Goal: Task Accomplishment & Management: Use online tool/utility

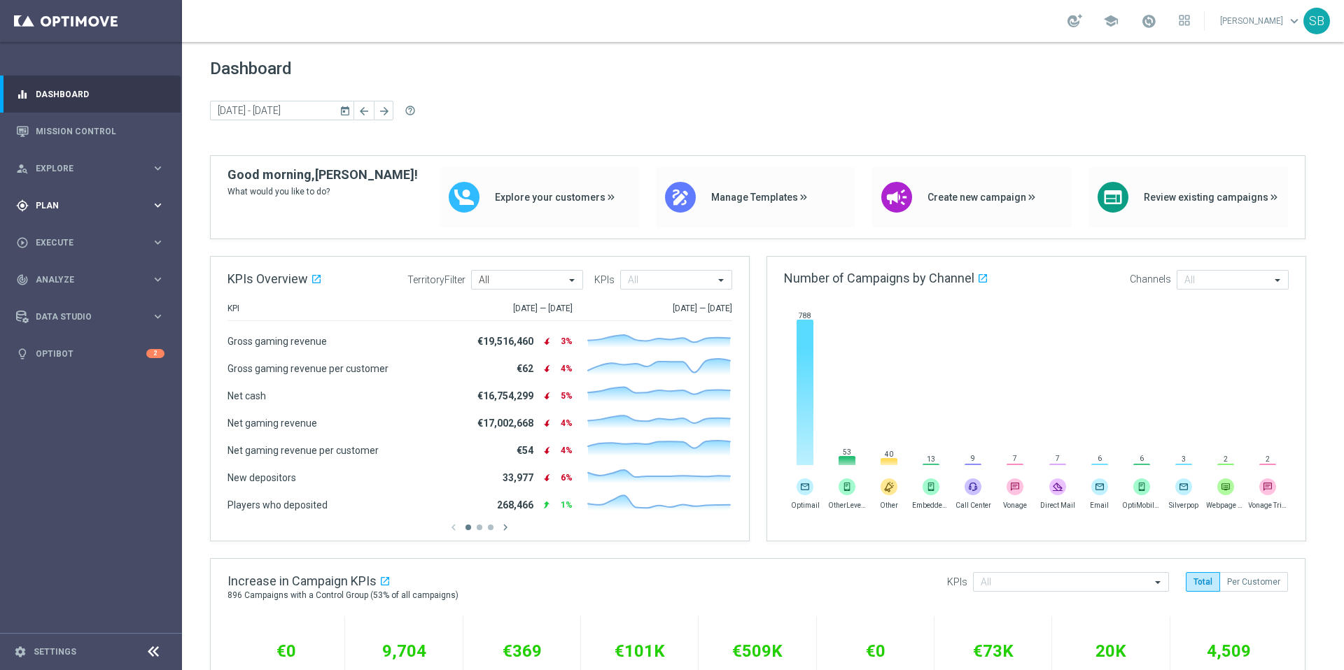
click at [58, 205] on span "Plan" at bounding box center [93, 206] width 115 height 8
click at [50, 279] on span "Templates" at bounding box center [87, 276] width 100 height 8
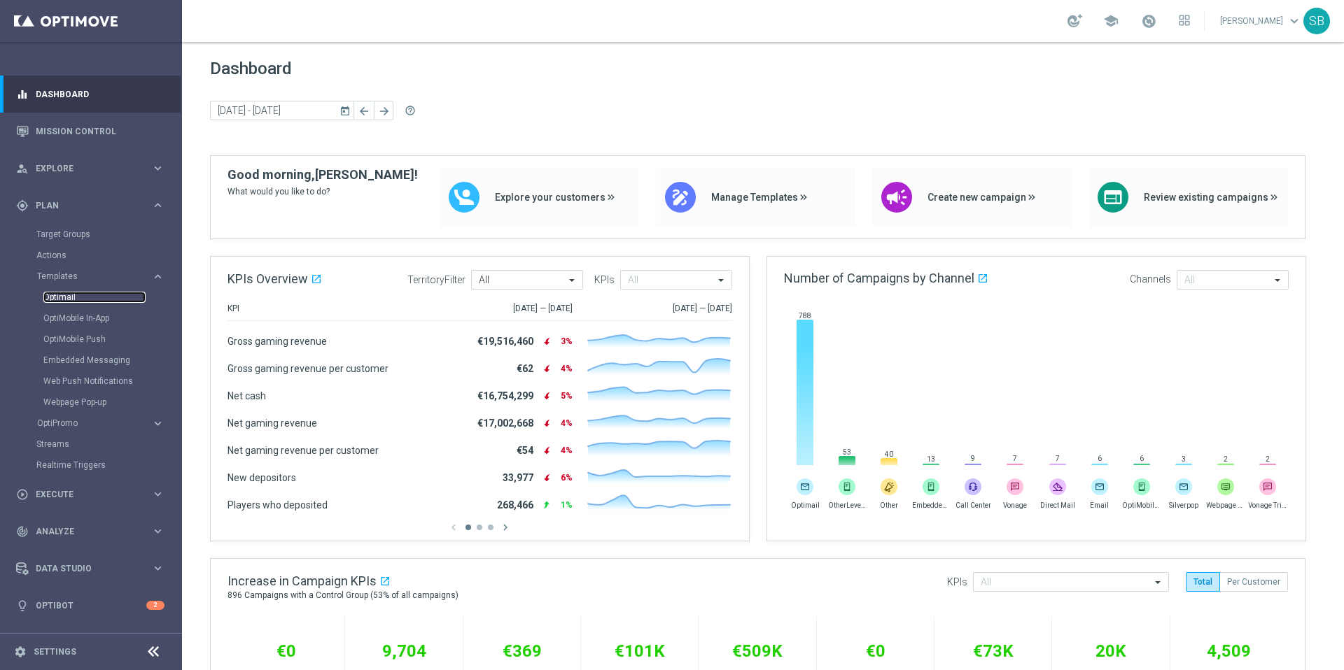
click at [56, 293] on link "Optimail" at bounding box center [94, 297] width 102 height 11
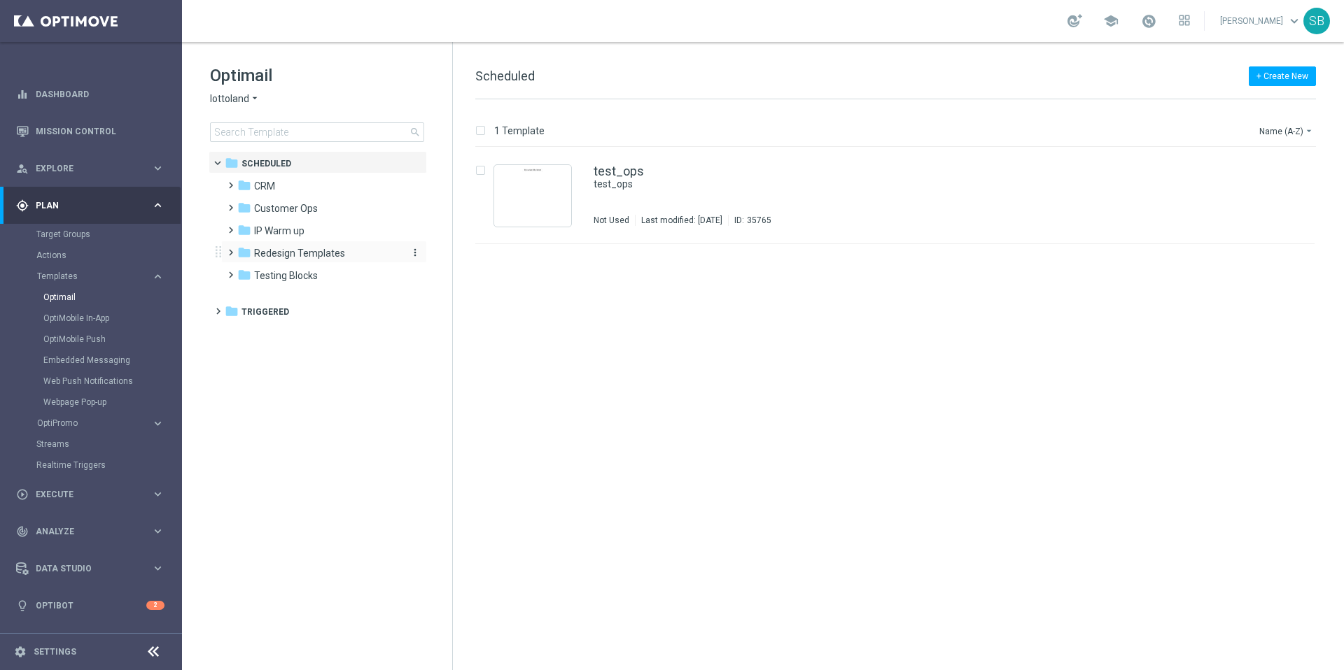
click at [280, 254] on span "Redesign Templates" at bounding box center [299, 253] width 91 height 13
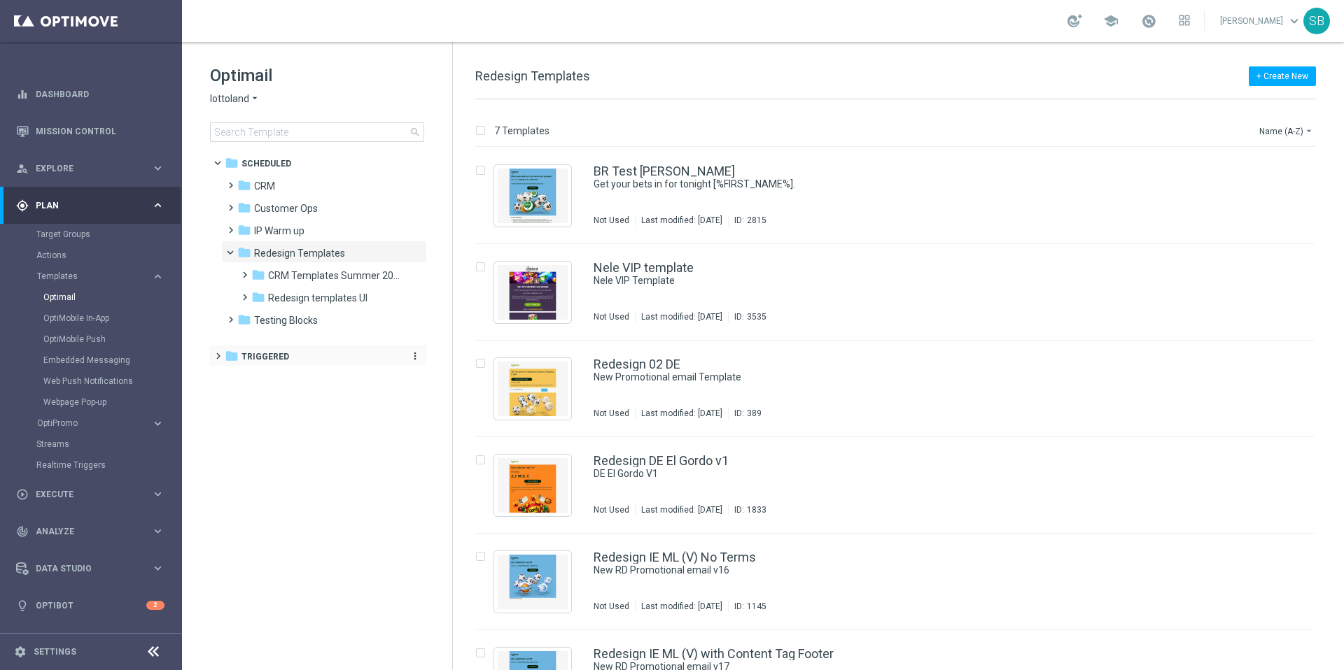
click at [233, 355] on icon "folder" at bounding box center [232, 356] width 14 height 14
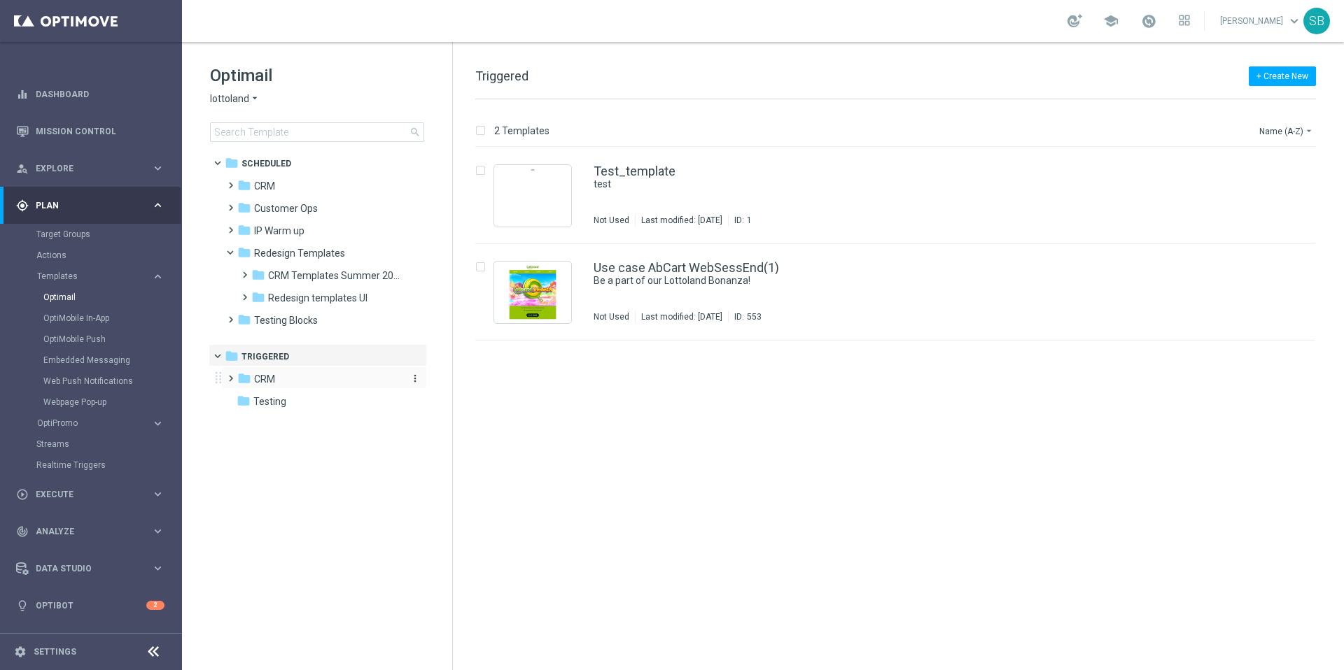
click at [259, 381] on span "CRM" at bounding box center [264, 379] width 21 height 13
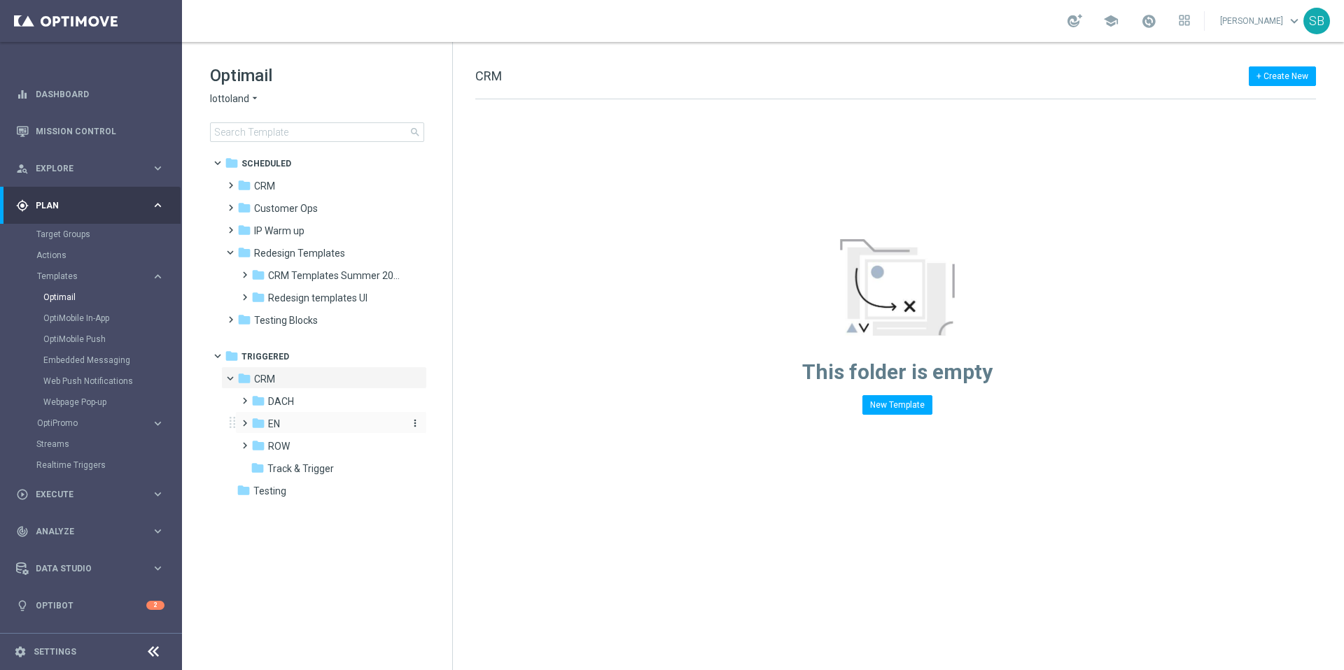
click at [257, 424] on icon "folder" at bounding box center [258, 423] width 14 height 14
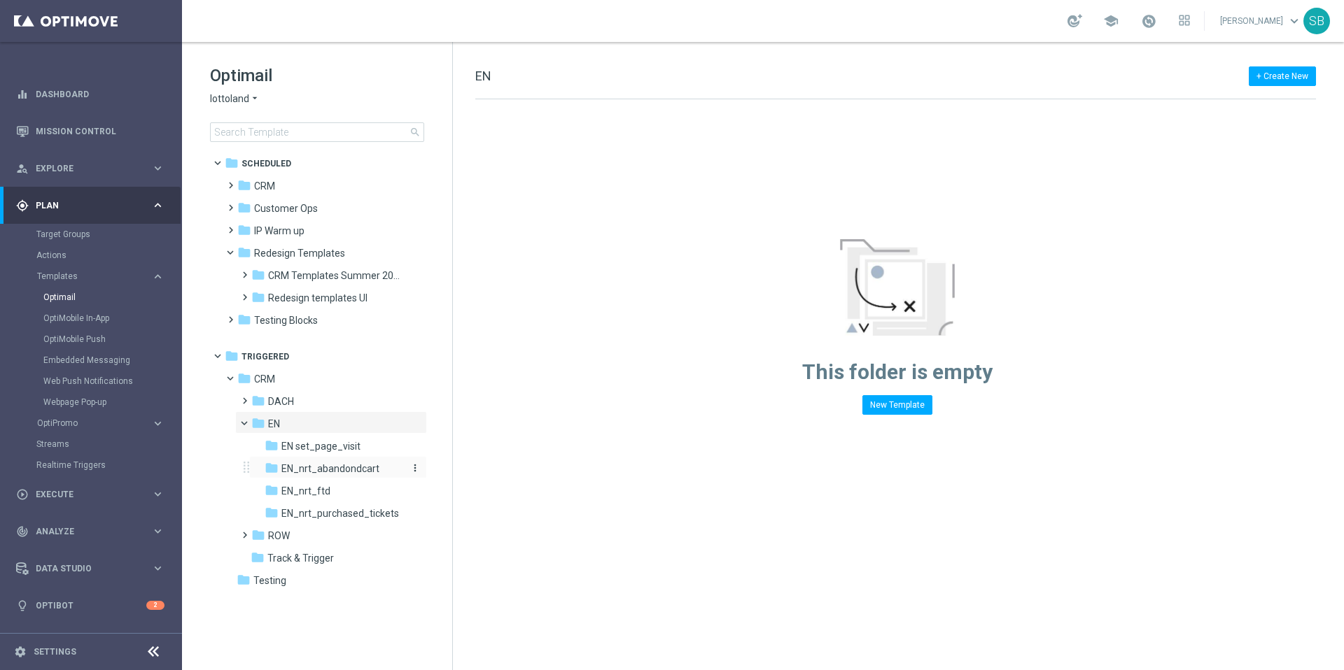
click at [294, 470] on span "EN_nrt_abandondcart" at bounding box center [330, 469] width 98 height 13
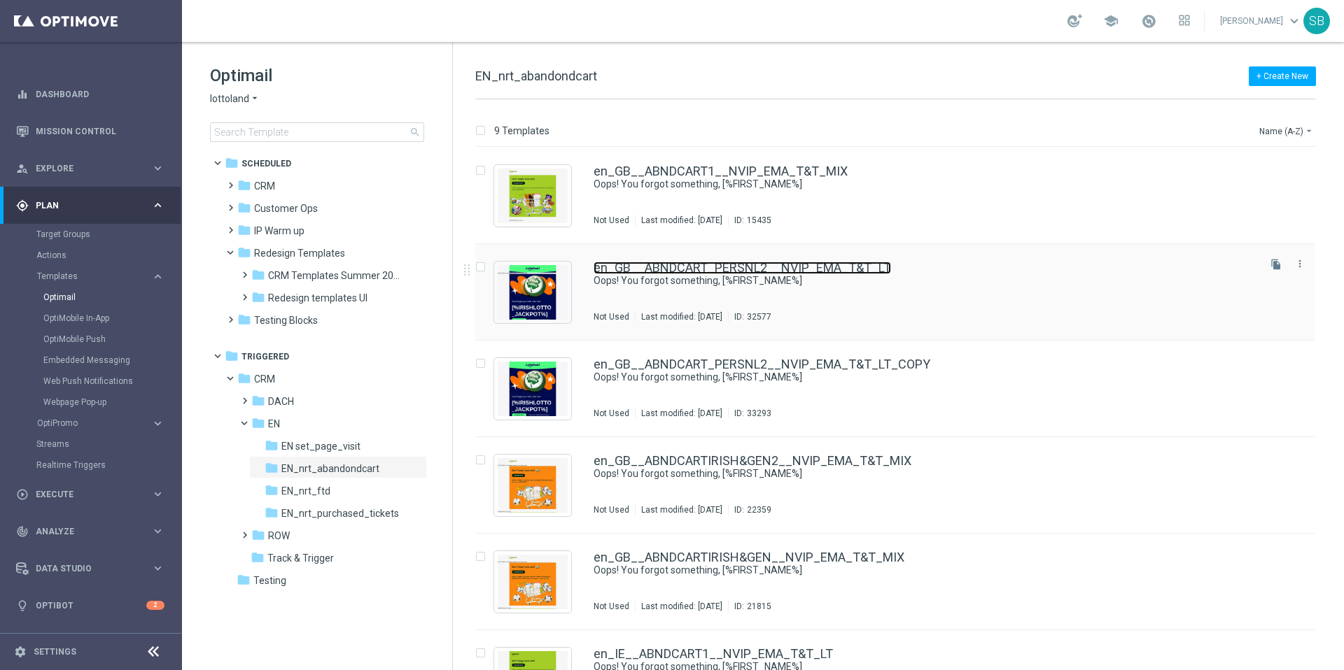
click at [625, 269] on link "en_GB__ABNDCART_PERSNL2__NVIP_EMA_T&T_LT" at bounding box center [741, 268] width 297 height 13
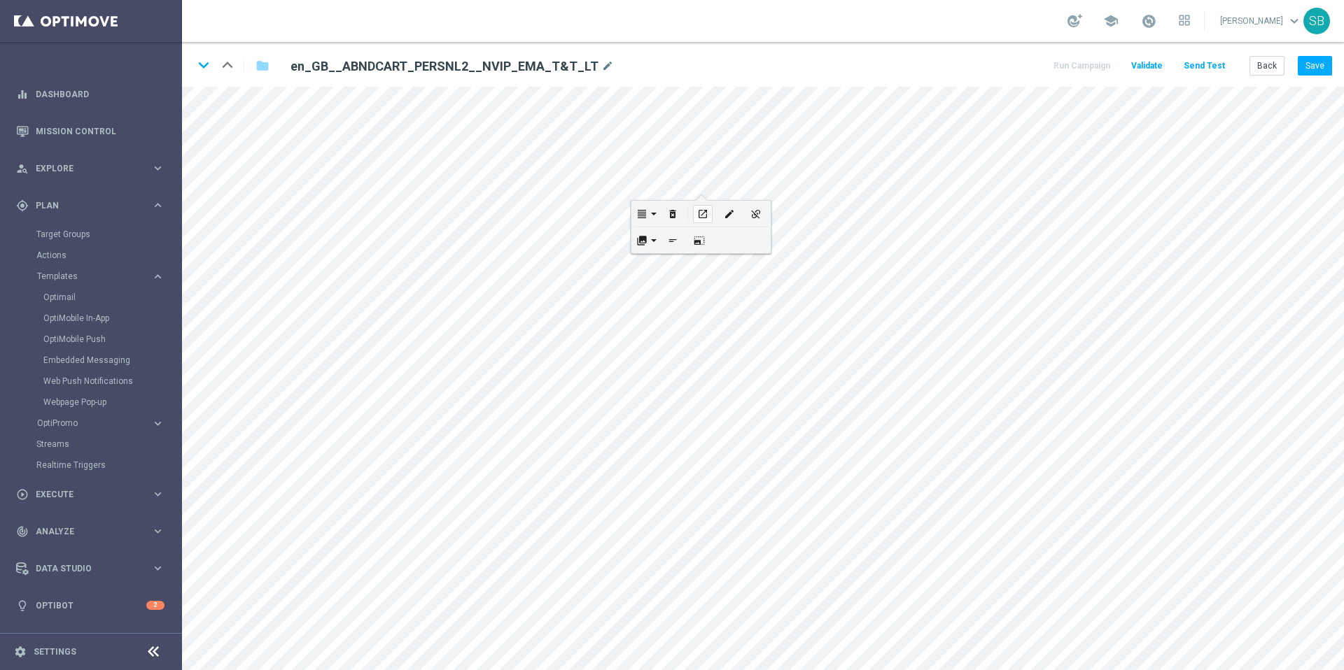
click at [691, 201] on button "open_in_new" at bounding box center [702, 214] width 27 height 26
